Goal: Transaction & Acquisition: Register for event/course

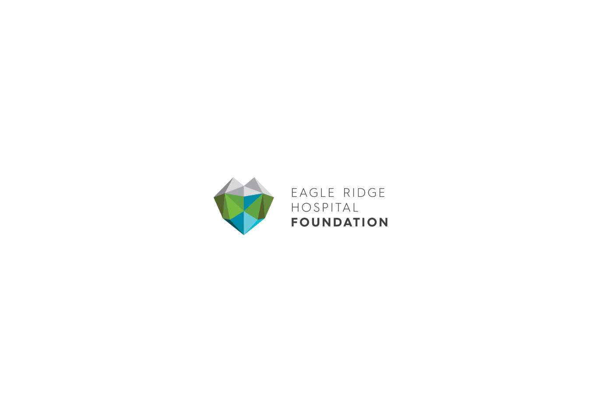
click at [324, 208] on img at bounding box center [302, 207] width 181 height 415
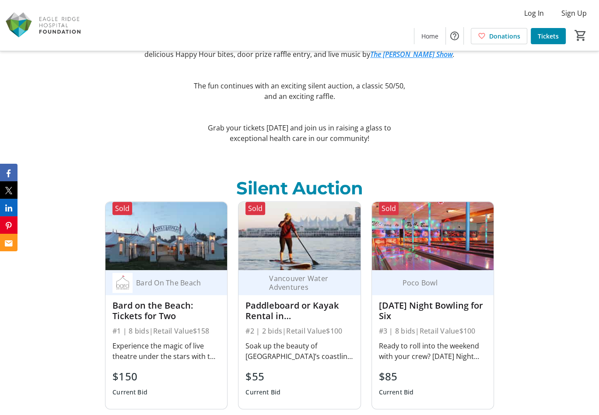
scroll to position [832, 0]
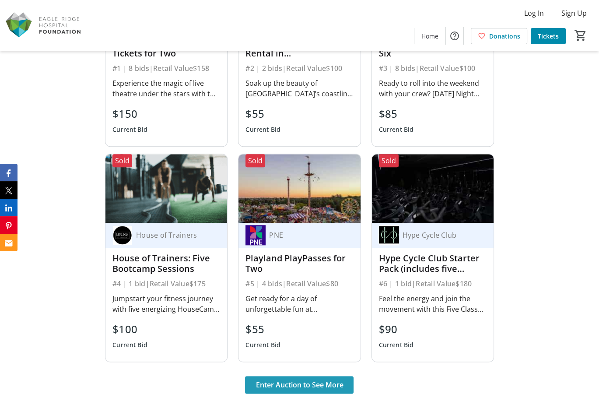
click at [297, 383] on span "Enter Auction to See More" at bounding box center [300, 385] width 88 height 11
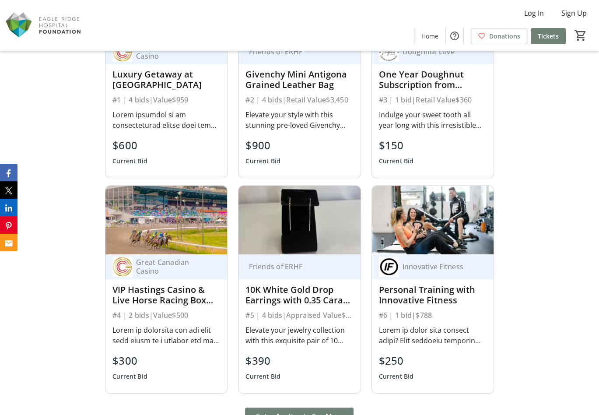
scroll to position [482, 0]
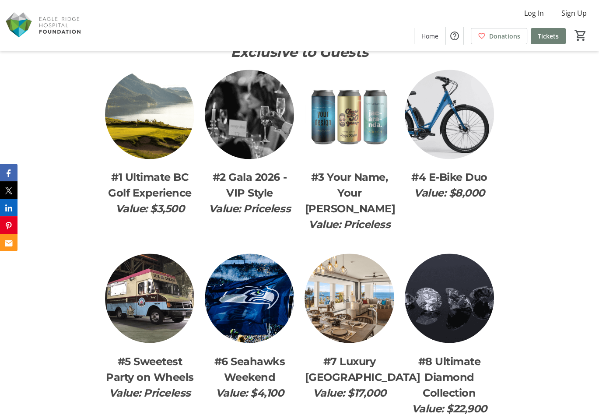
scroll to position [1182, 0]
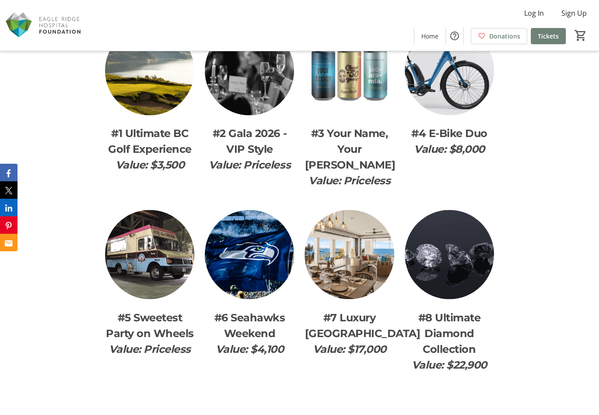
click at [353, 254] on img at bounding box center [349, 254] width 89 height 89
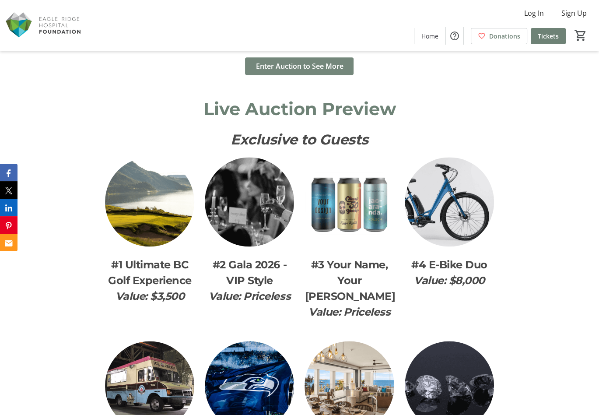
click at [269, 65] on span "Enter Auction to See More" at bounding box center [300, 66] width 88 height 11
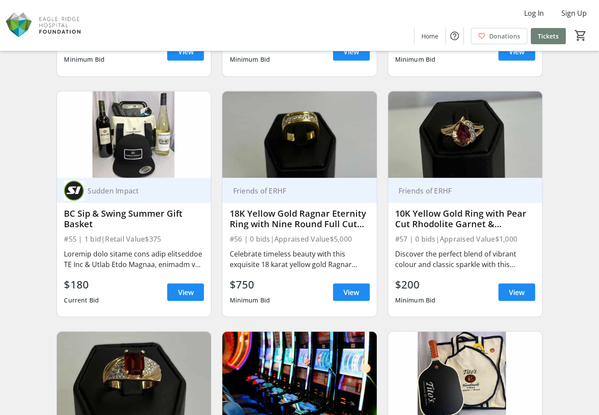
scroll to position [4558, 0]
